Goal: Check status: Check status

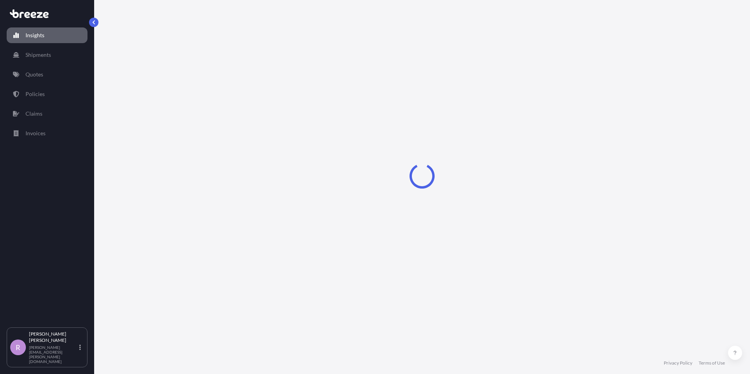
select select "2025"
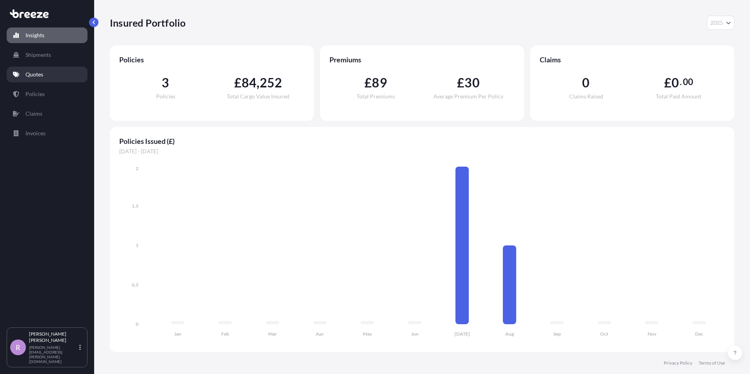
click at [23, 75] on link "Quotes" at bounding box center [47, 75] width 81 height 16
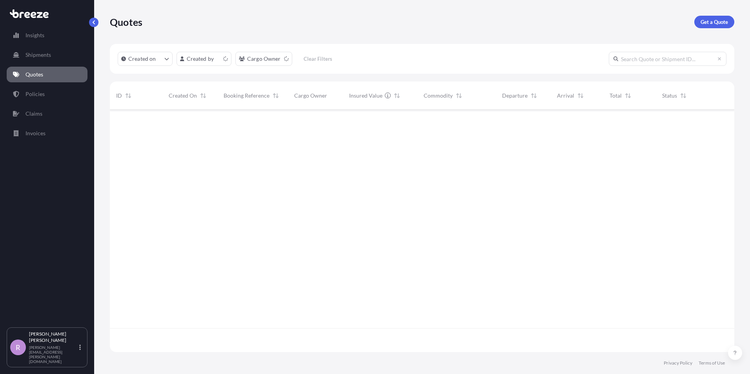
scroll to position [241, 619]
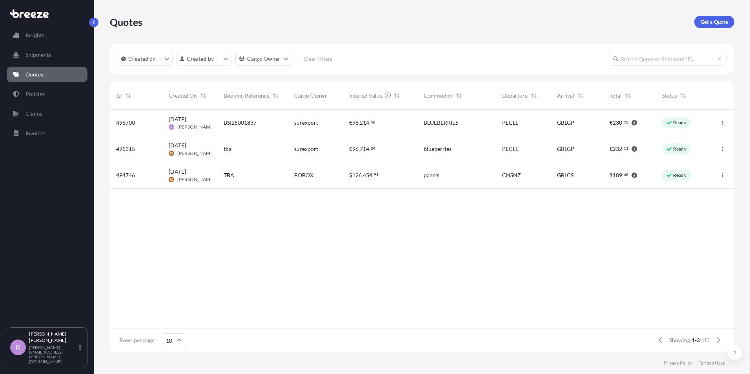
click at [131, 122] on span "496700" at bounding box center [125, 123] width 19 height 8
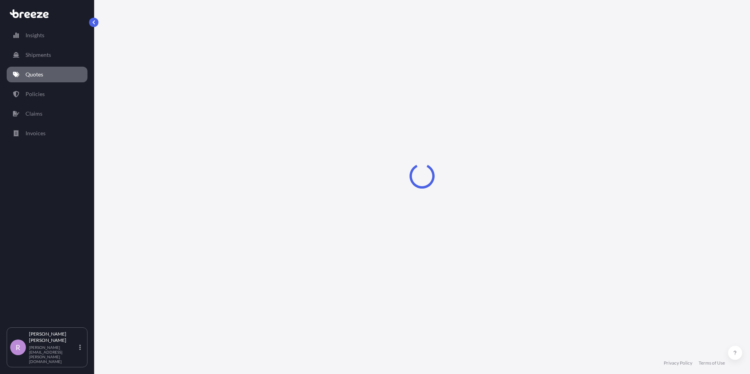
select select "Sea"
select select "2"
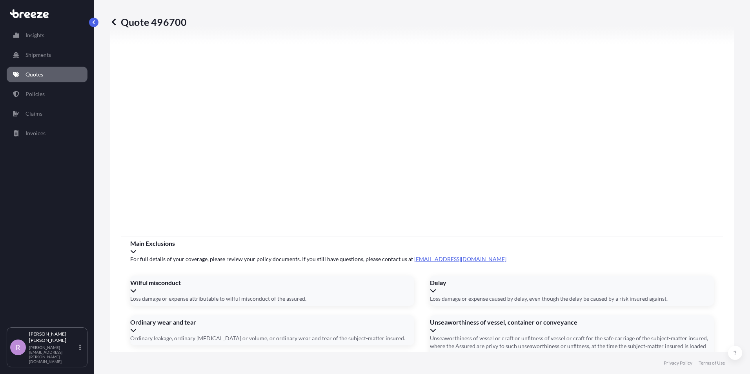
scroll to position [871, 0]
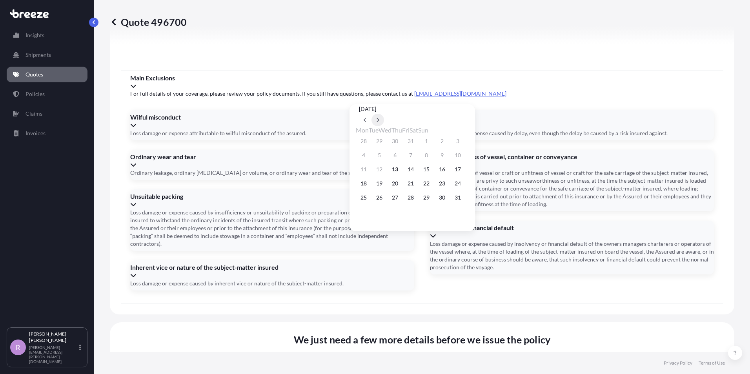
click at [384, 114] on button at bounding box center [377, 120] width 13 height 13
click at [433, 142] on button "5" at bounding box center [426, 141] width 13 height 13
type input "[DATE]"
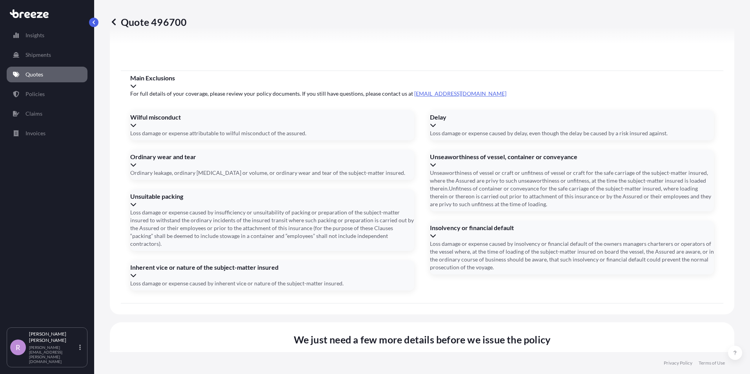
type input "UAEU1241687"
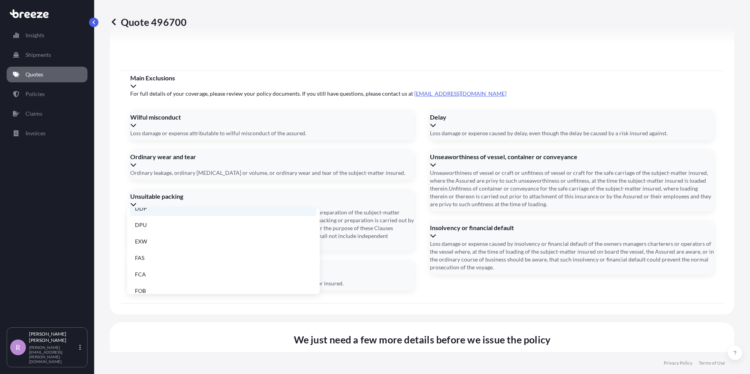
scroll to position [100, 0]
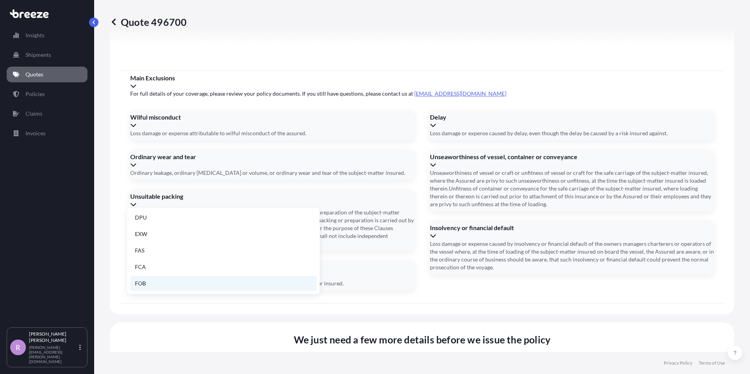
click at [142, 283] on li "FOB" at bounding box center [223, 283] width 186 height 15
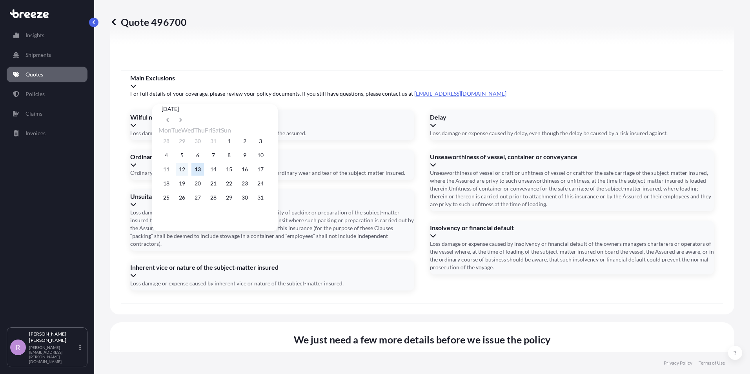
click at [188, 172] on button "12" at bounding box center [182, 169] width 13 height 13
type input "[DATE]"
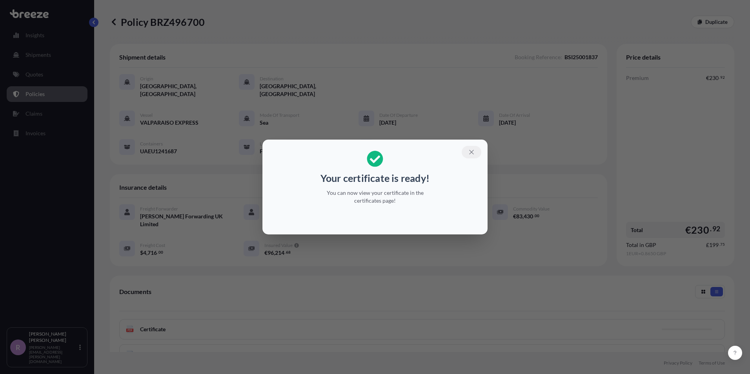
click at [471, 151] on icon "button" at bounding box center [471, 152] width 7 height 7
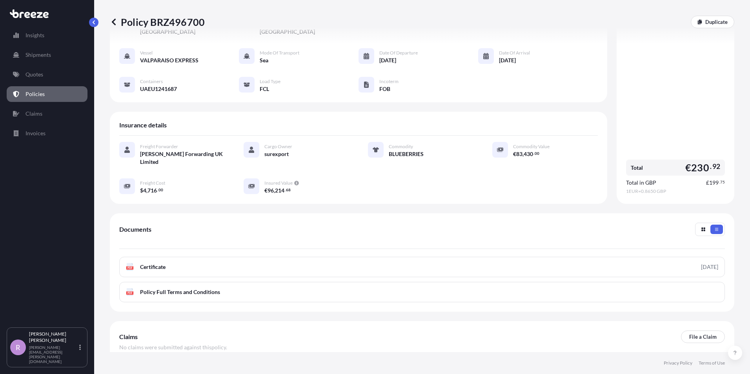
scroll to position [51, 0]
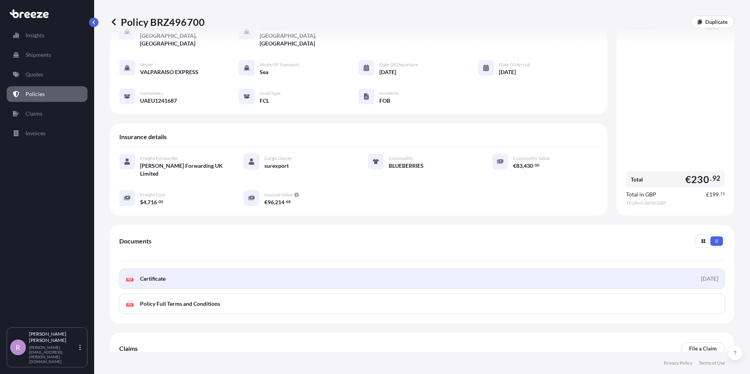
click at [151, 275] on span "Certificate" at bounding box center [152, 279] width 25 height 8
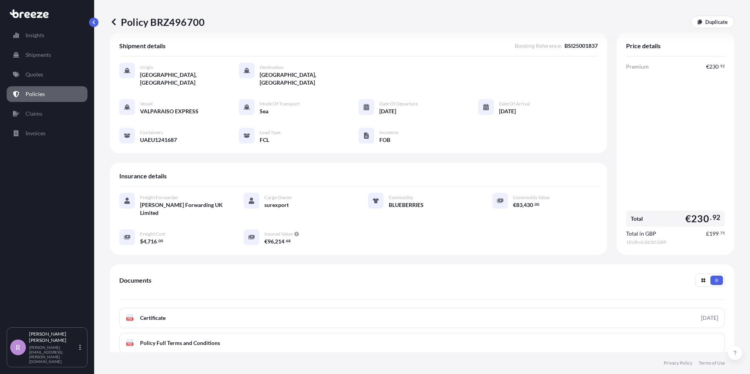
scroll to position [0, 0]
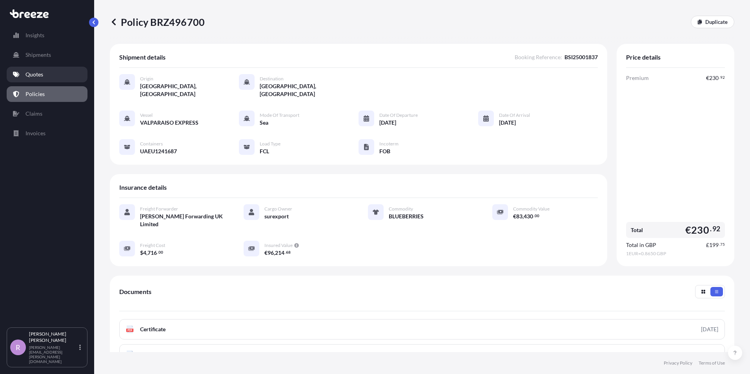
click at [38, 76] on p "Quotes" at bounding box center [34, 75] width 18 height 8
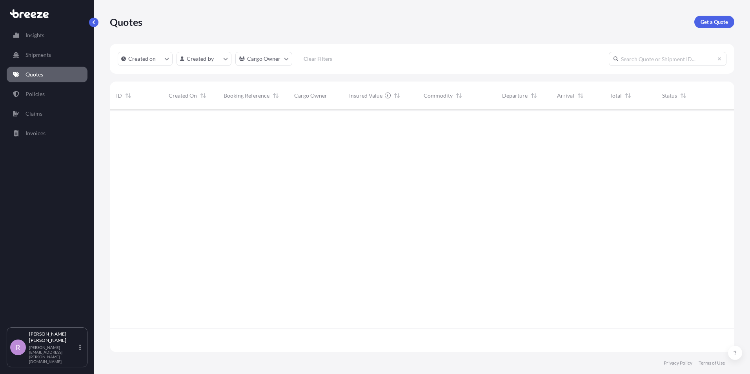
scroll to position [241, 619]
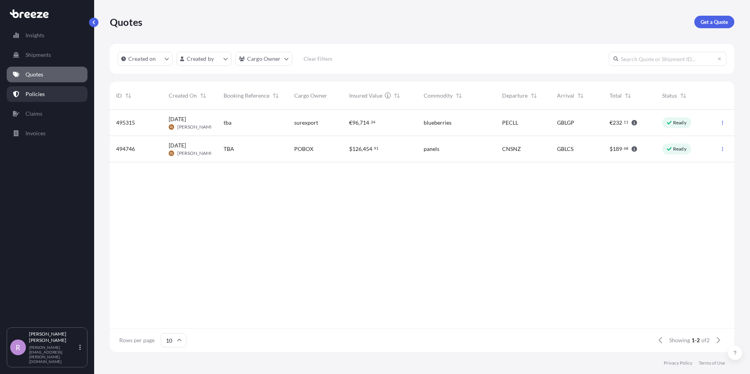
click at [45, 98] on link "Policies" at bounding box center [47, 94] width 81 height 16
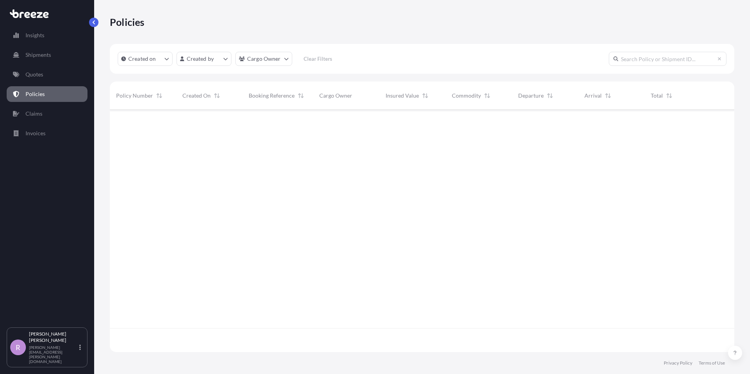
scroll to position [241, 619]
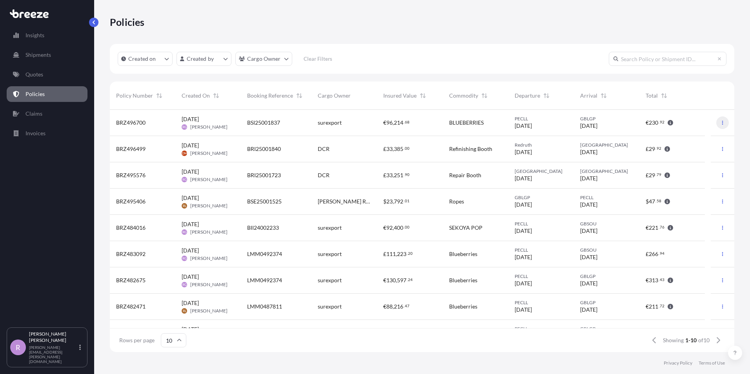
click at [720, 125] on icon "button" at bounding box center [722, 122] width 5 height 5
click at [652, 121] on span "230" at bounding box center [653, 122] width 9 height 5
